Goal: Browse casually

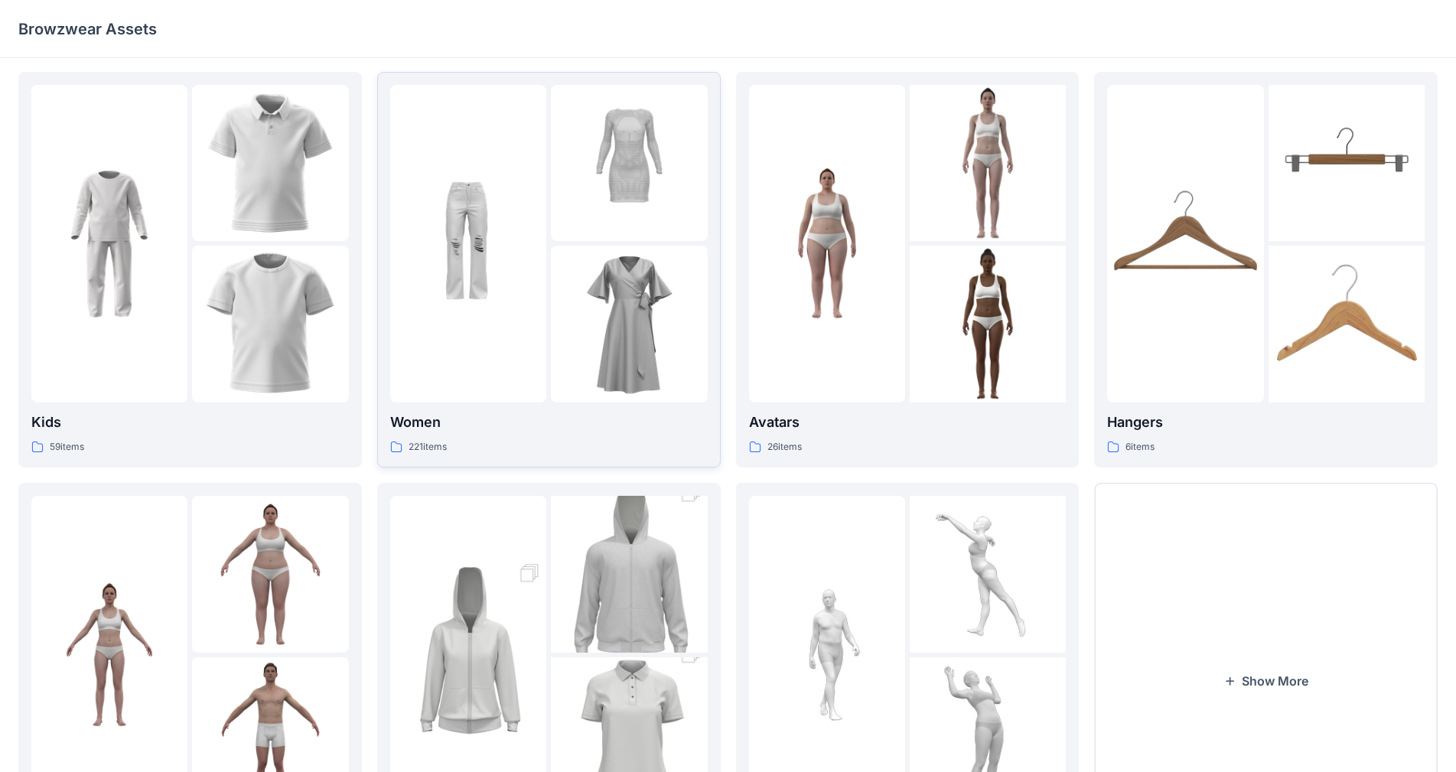
scroll to position [2, 0]
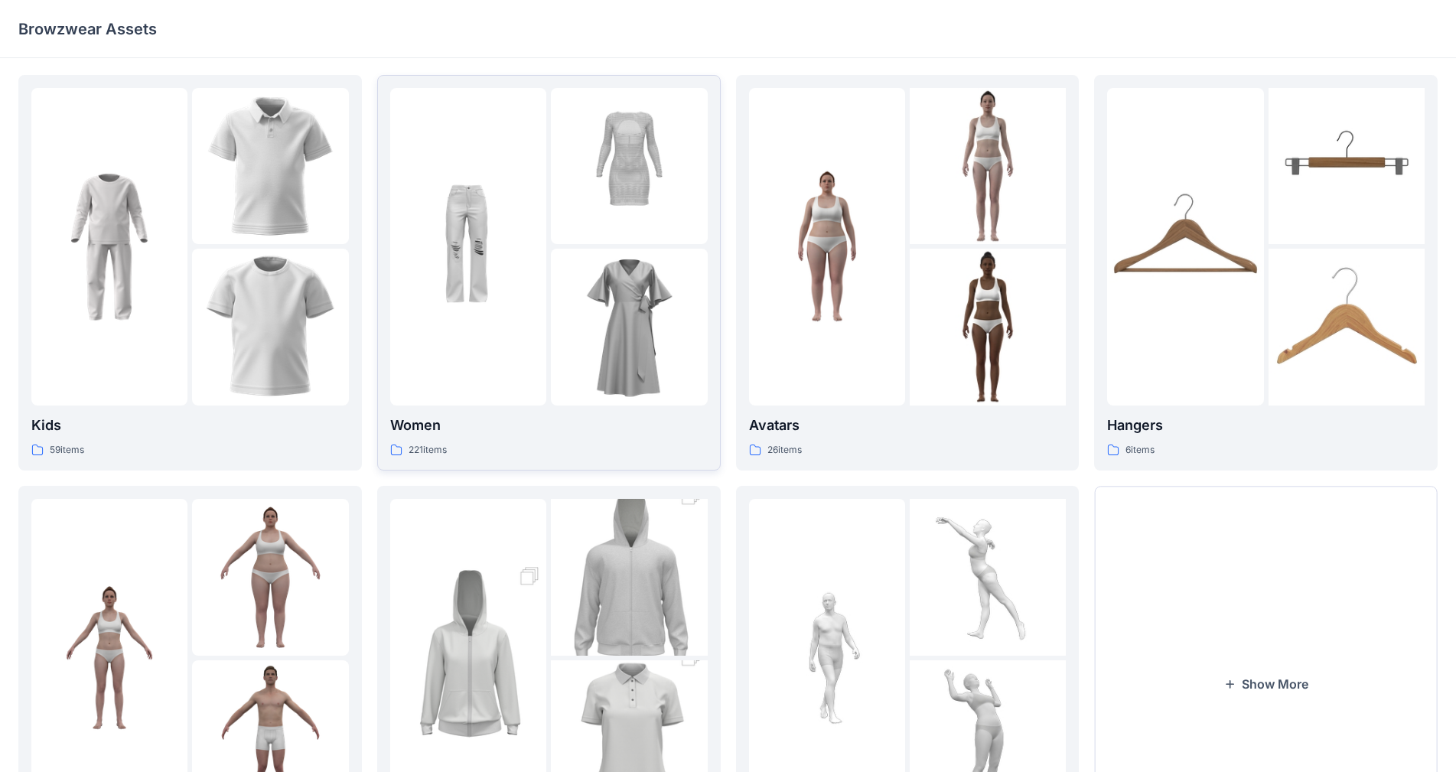
click at [640, 268] on img at bounding box center [629, 327] width 156 height 156
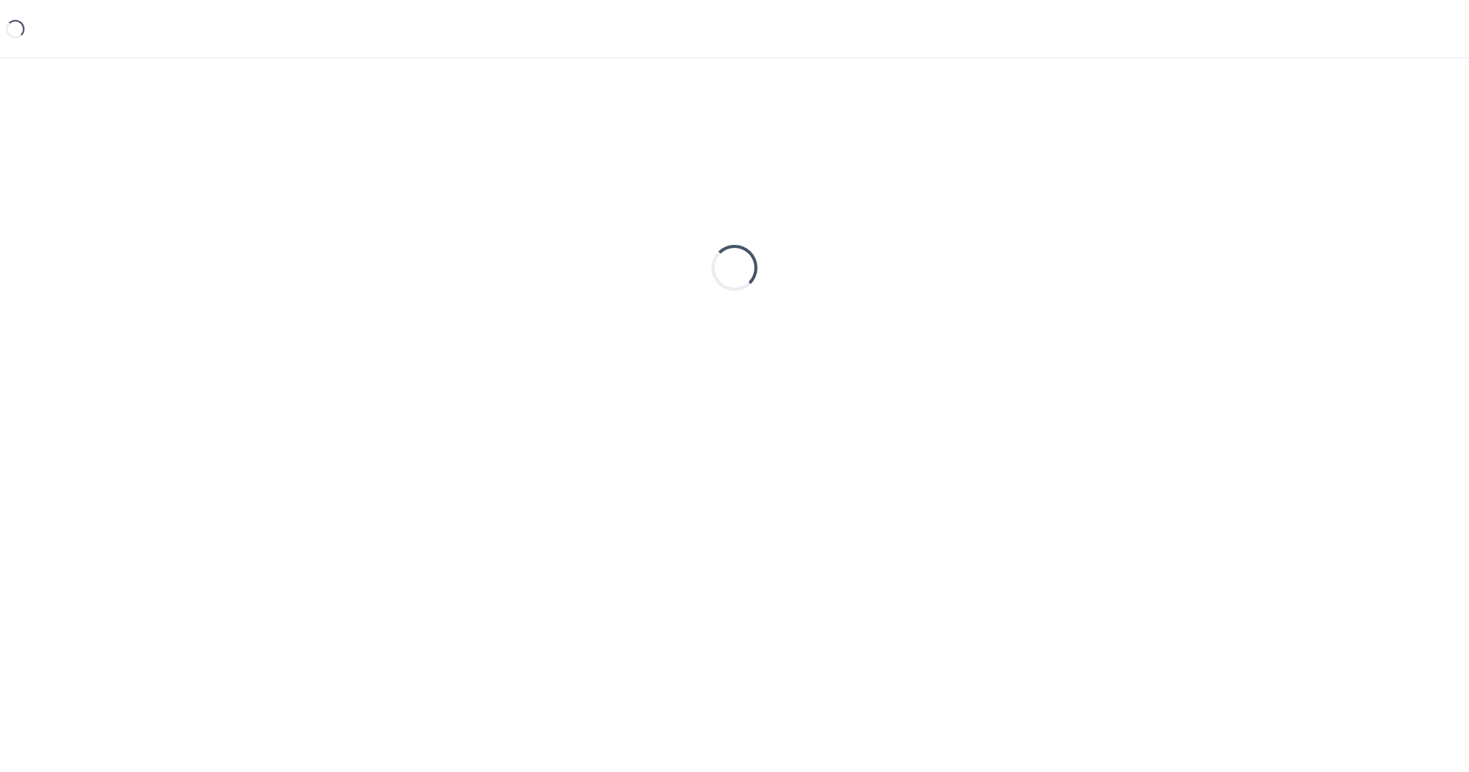
click at [640, 268] on div "Loading..." at bounding box center [734, 267] width 1432 height 382
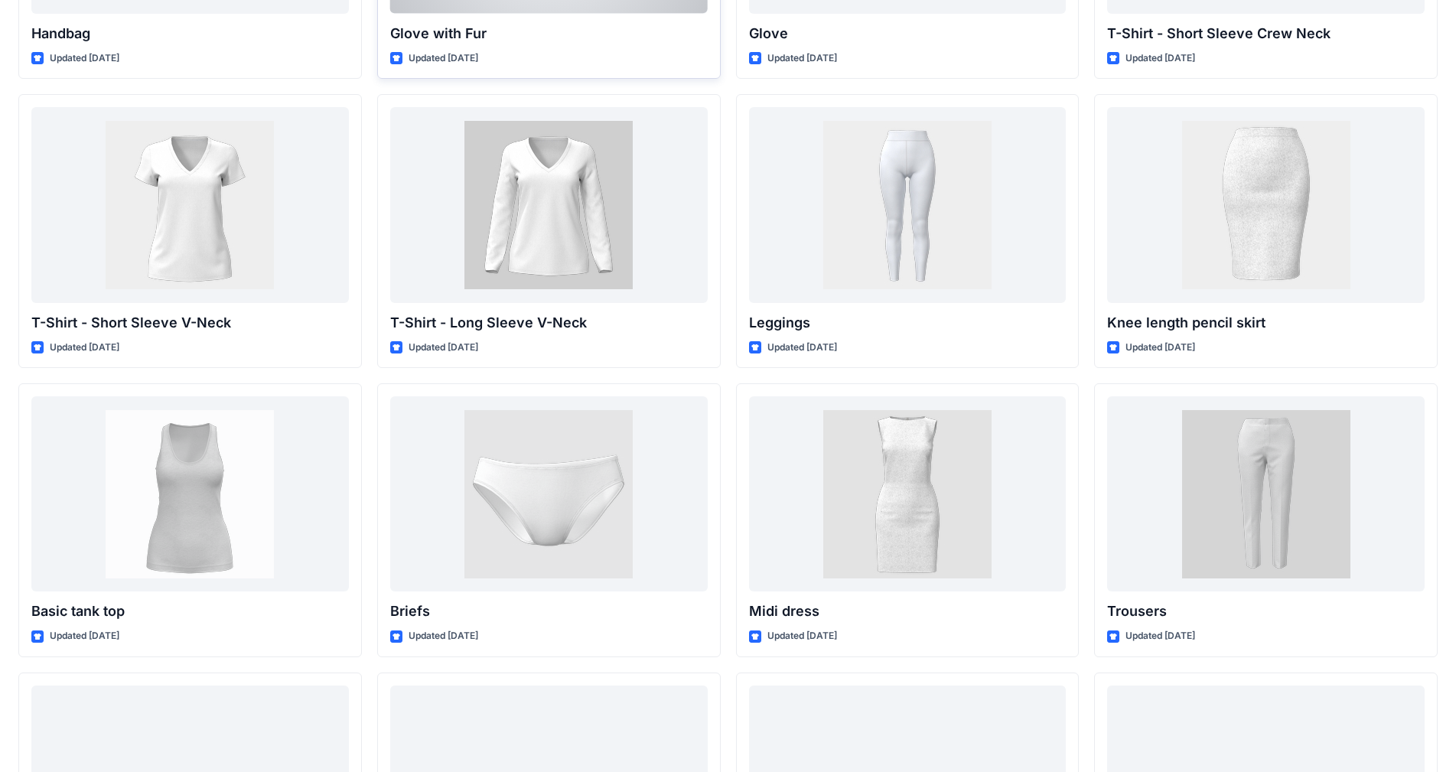
scroll to position [10152, 0]
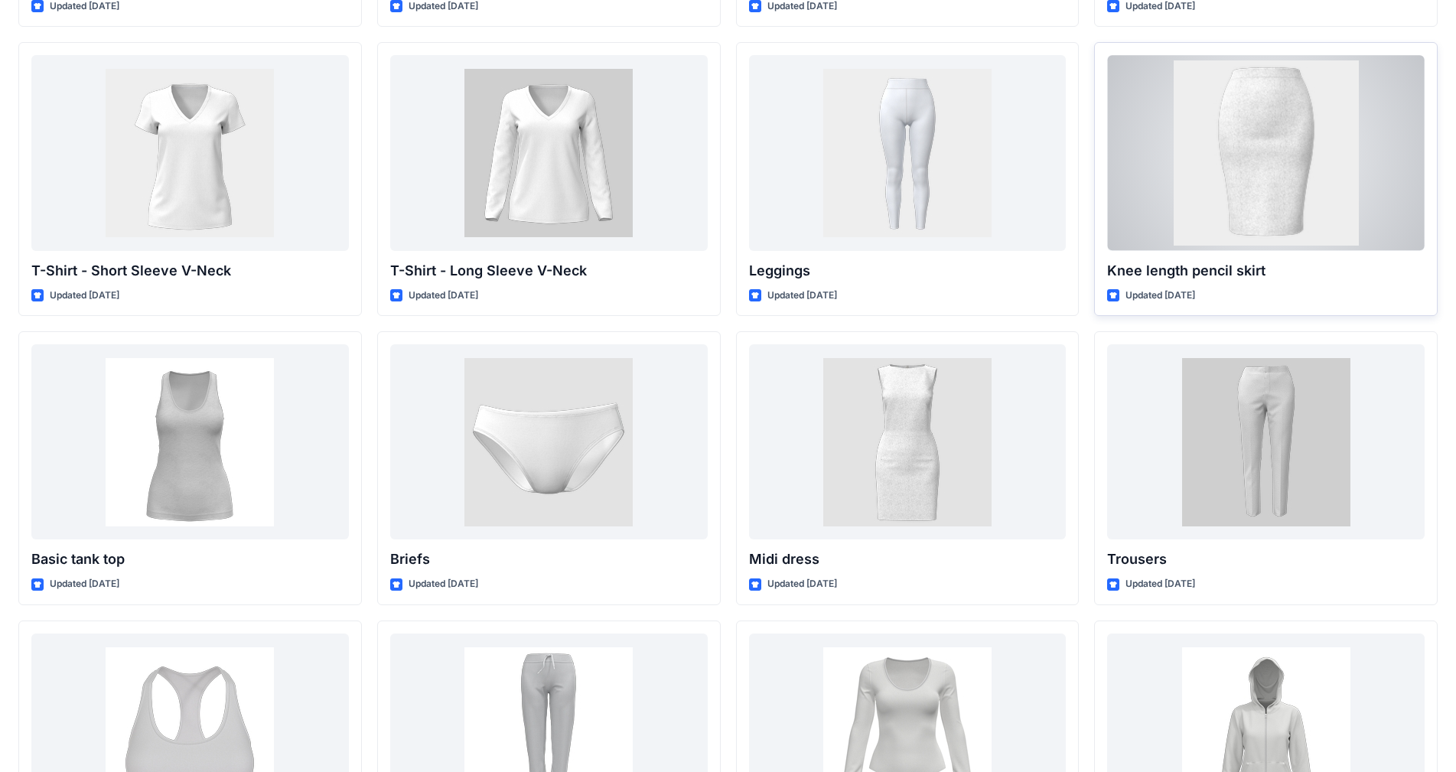
click at [1323, 187] on div at bounding box center [1265, 152] width 317 height 195
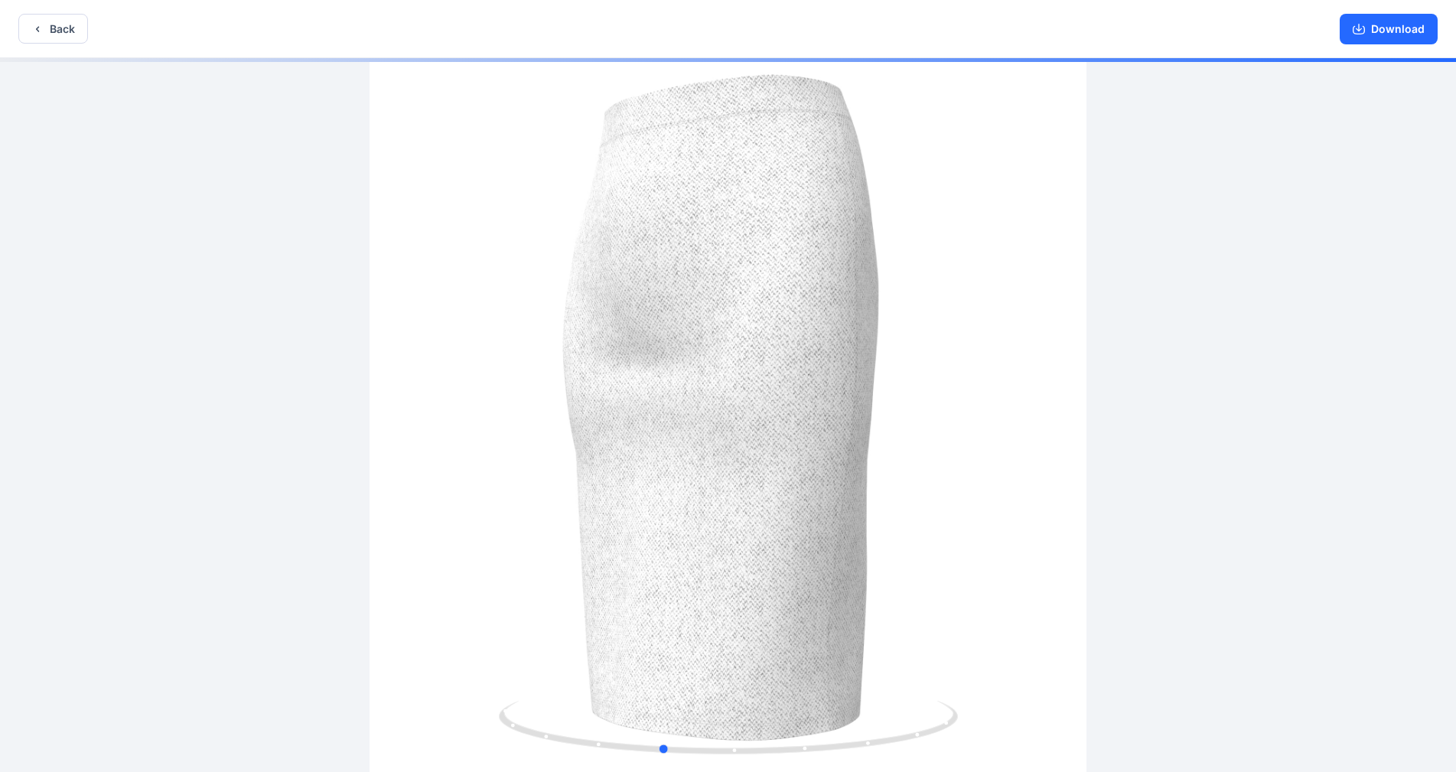
drag, startPoint x: 814, startPoint y: 666, endPoint x: 763, endPoint y: 539, distance: 137.4
click at [744, 607] on div at bounding box center [728, 416] width 1456 height 717
click at [70, 24] on button "Back" at bounding box center [53, 29] width 70 height 30
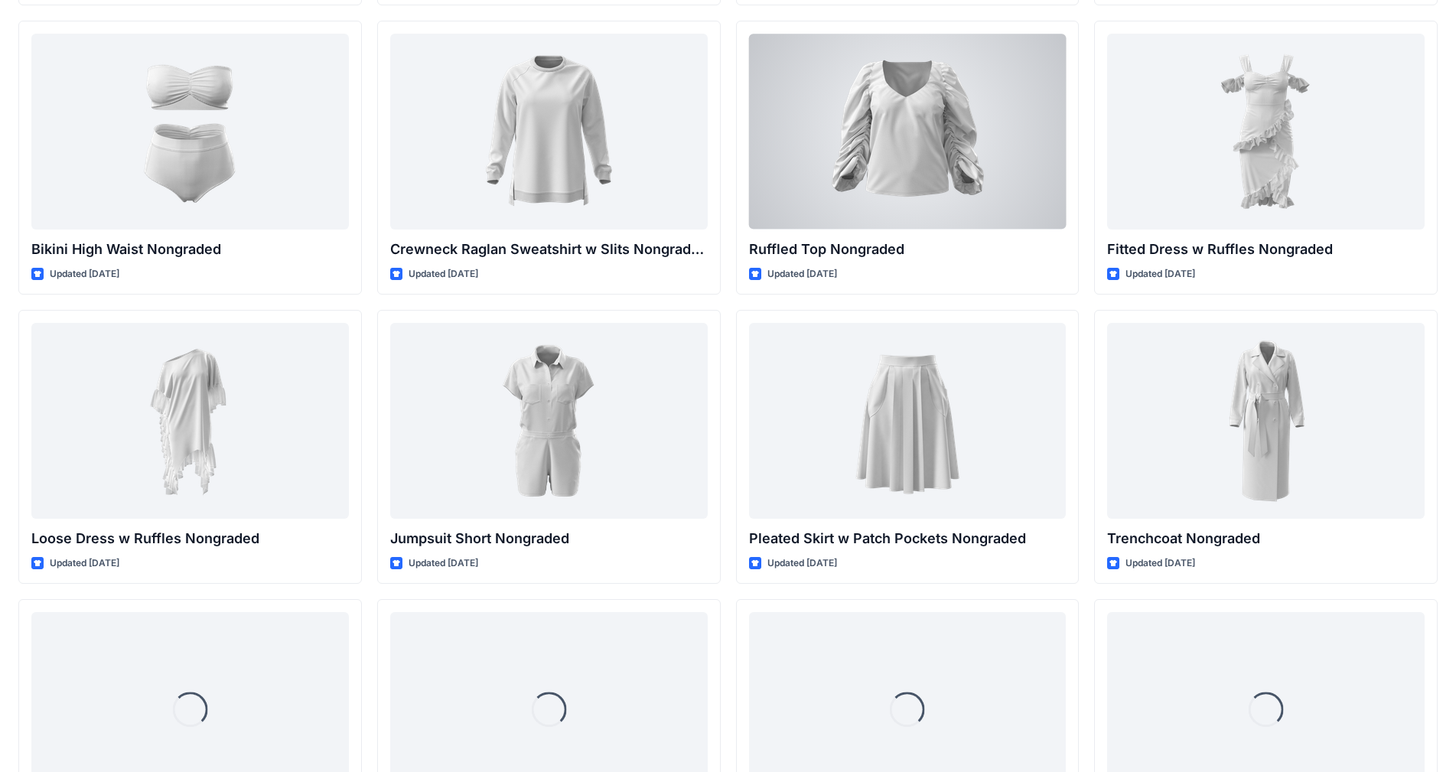
scroll to position [12498, 0]
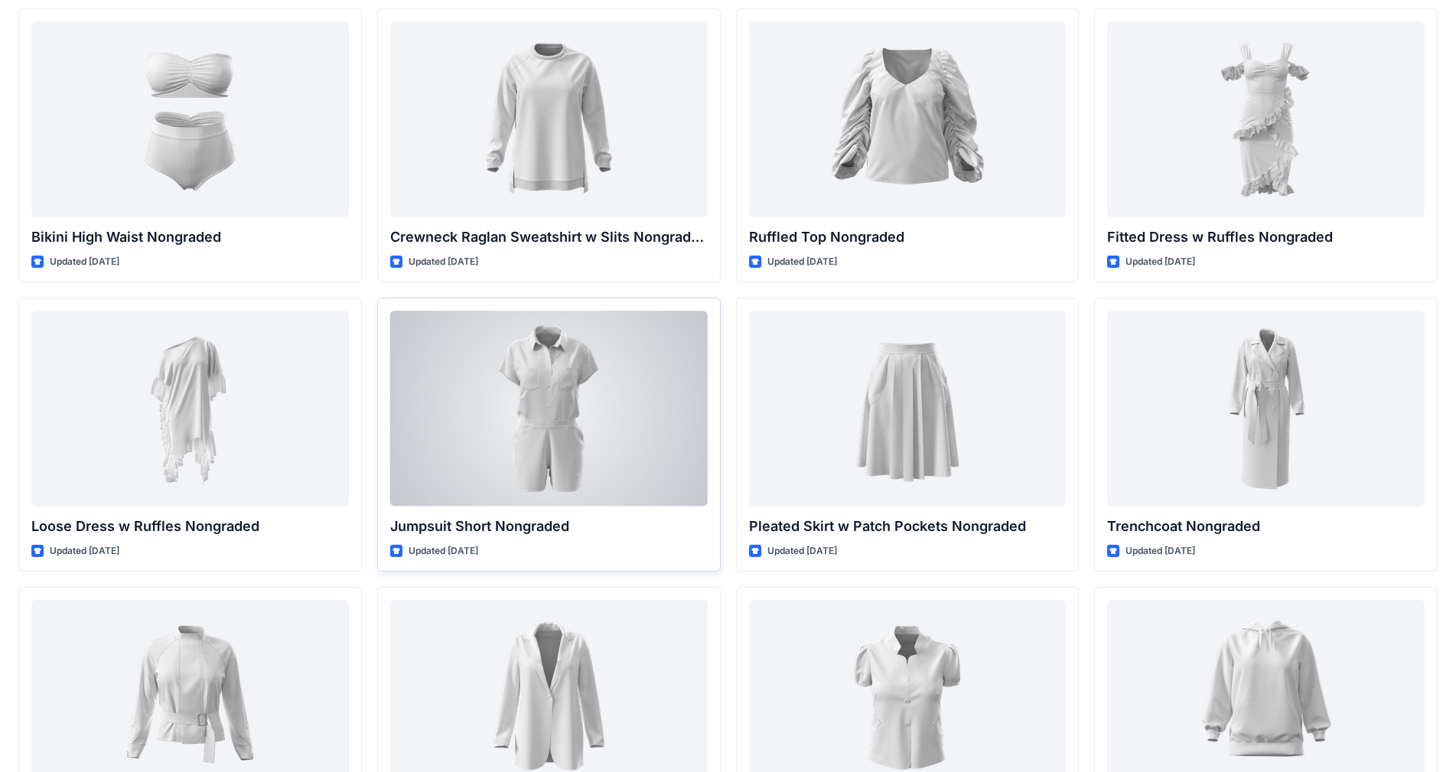
click at [609, 414] on div at bounding box center [548, 408] width 317 height 195
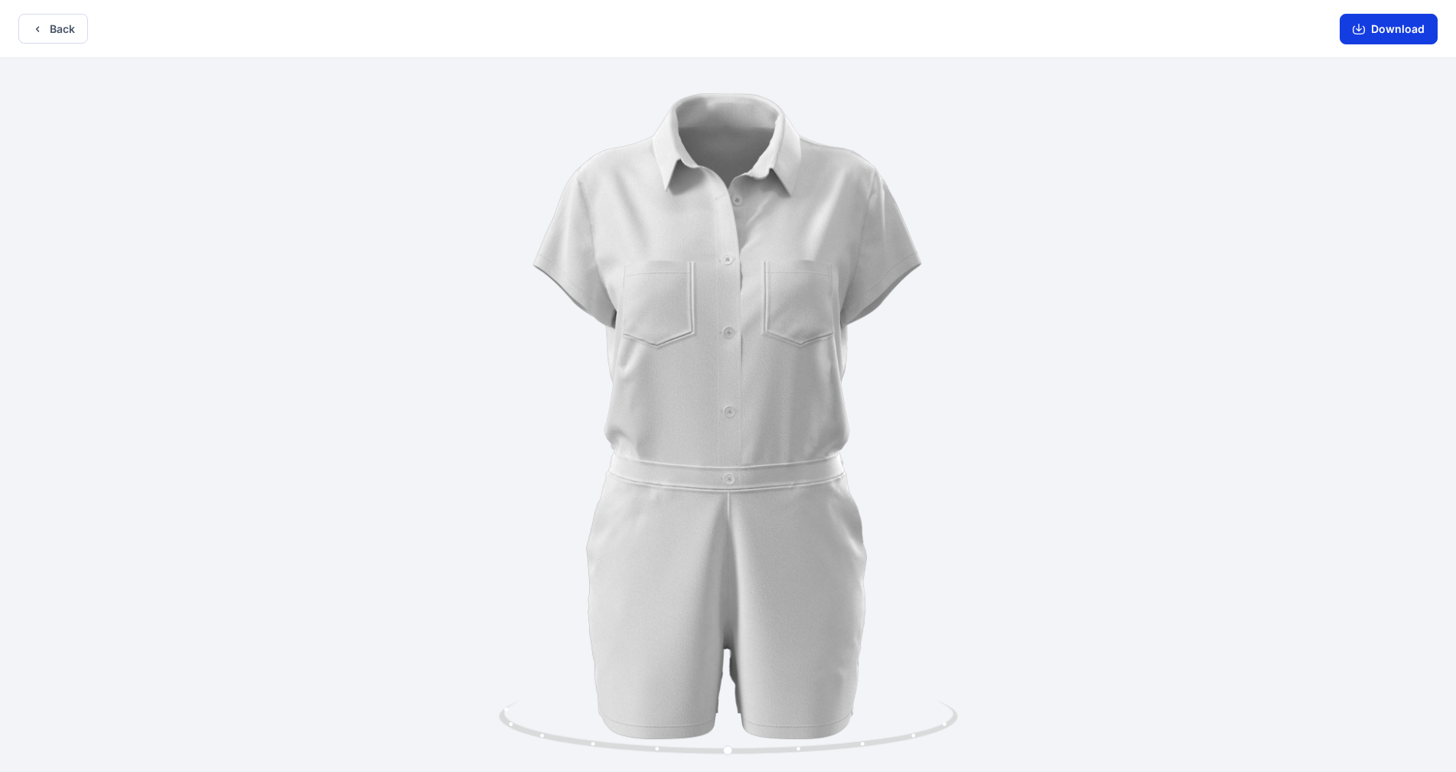
click at [1374, 36] on button "Download" at bounding box center [1388, 29] width 98 height 31
